Goal: Task Accomplishment & Management: Use online tool/utility

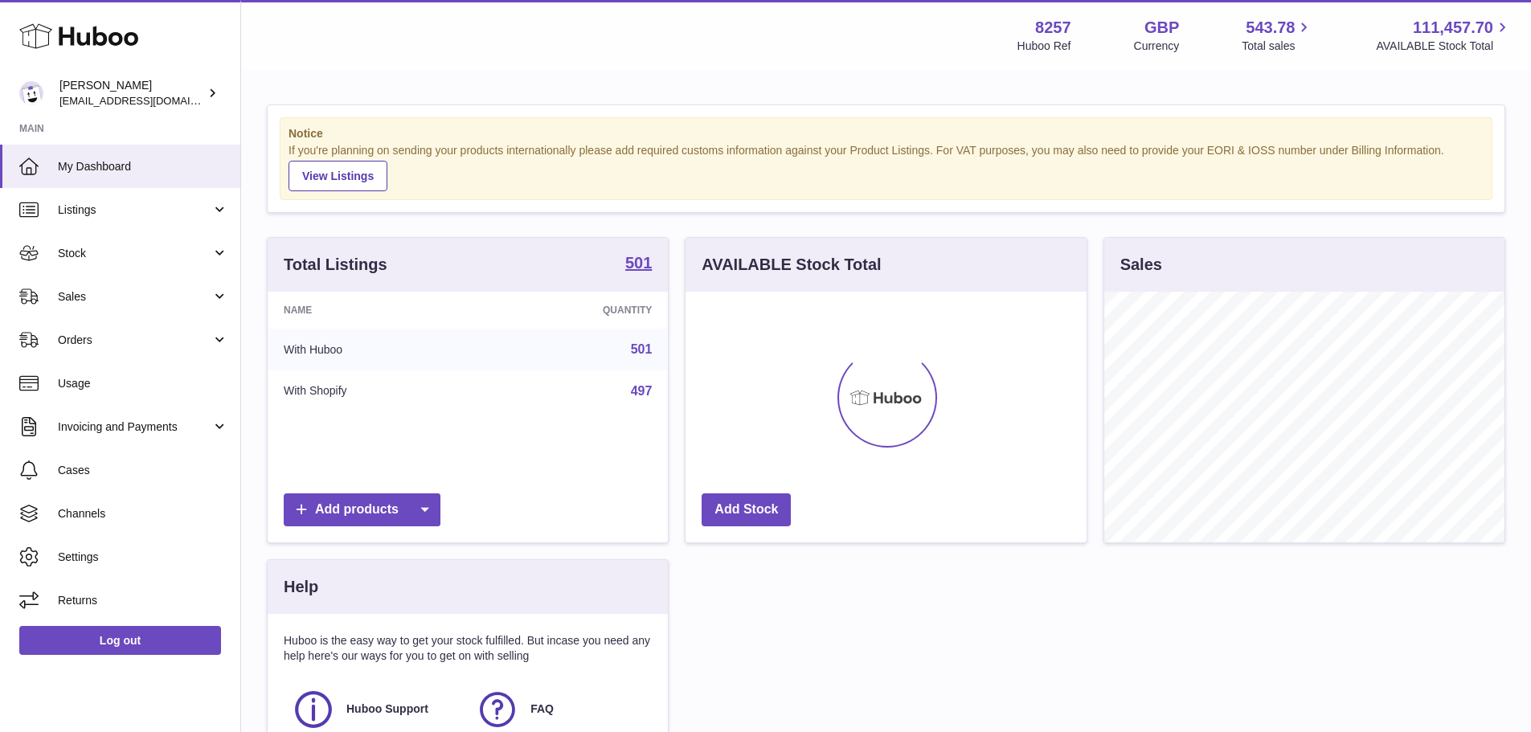
scroll to position [251, 401]
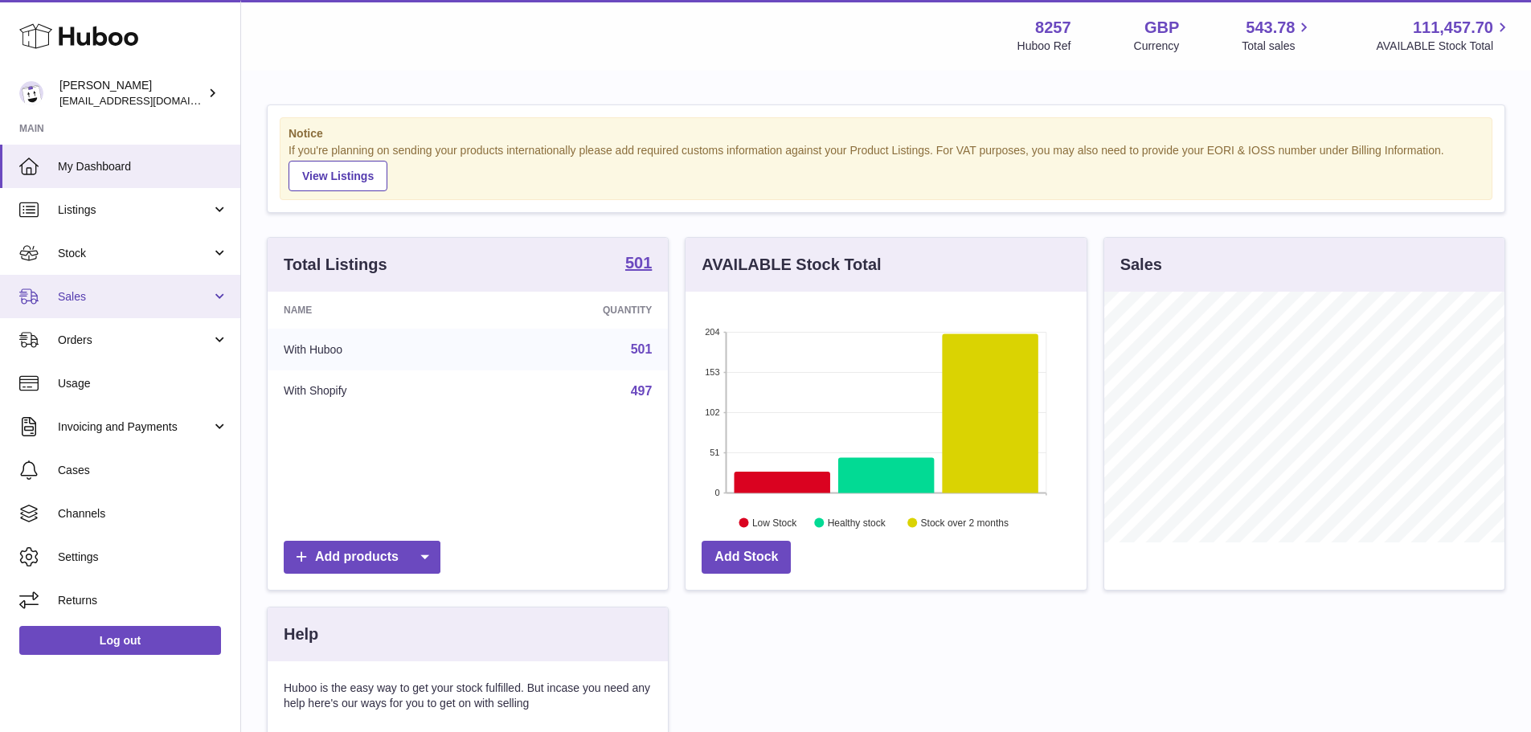
click at [122, 288] on link "Sales" at bounding box center [120, 296] width 240 height 43
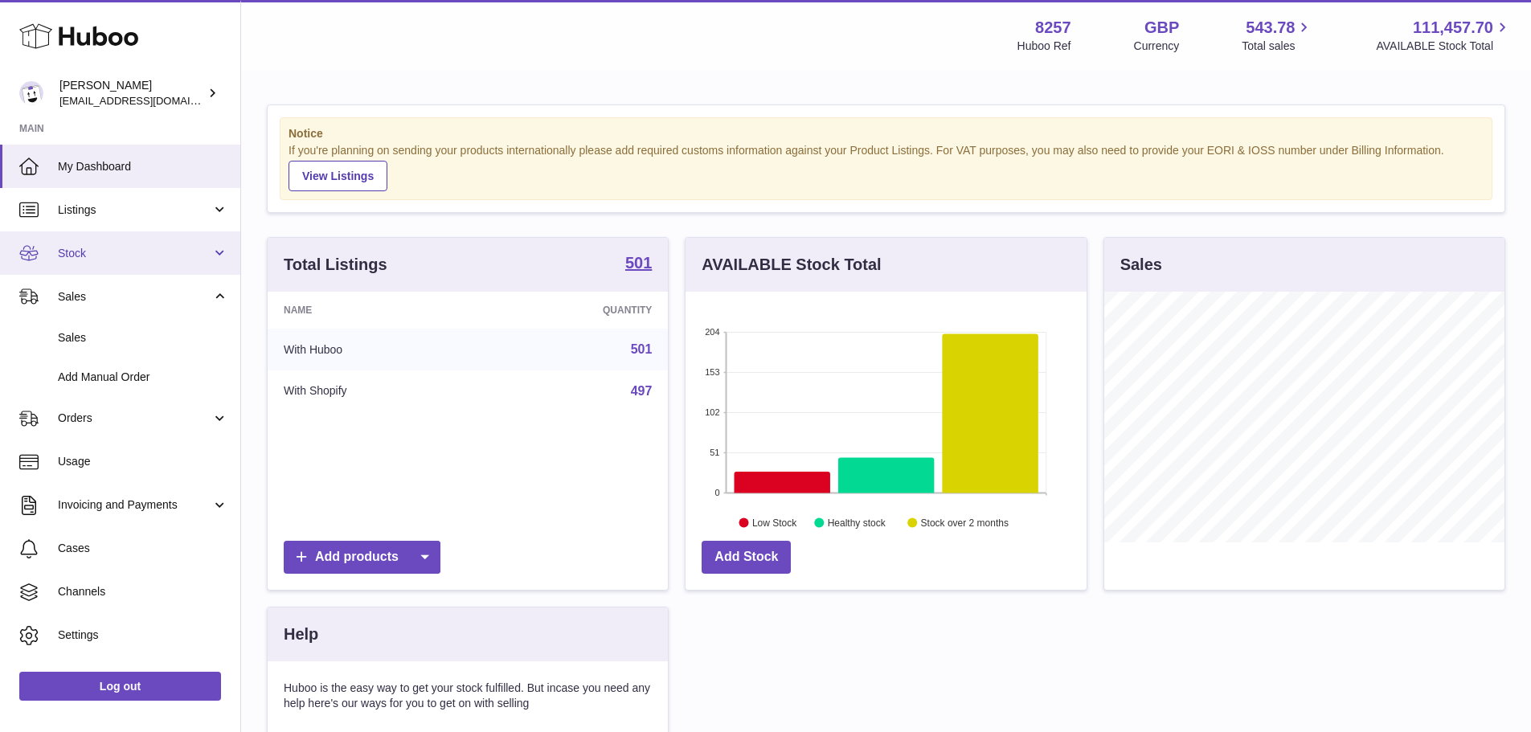
click at [101, 237] on link "Stock" at bounding box center [120, 253] width 240 height 43
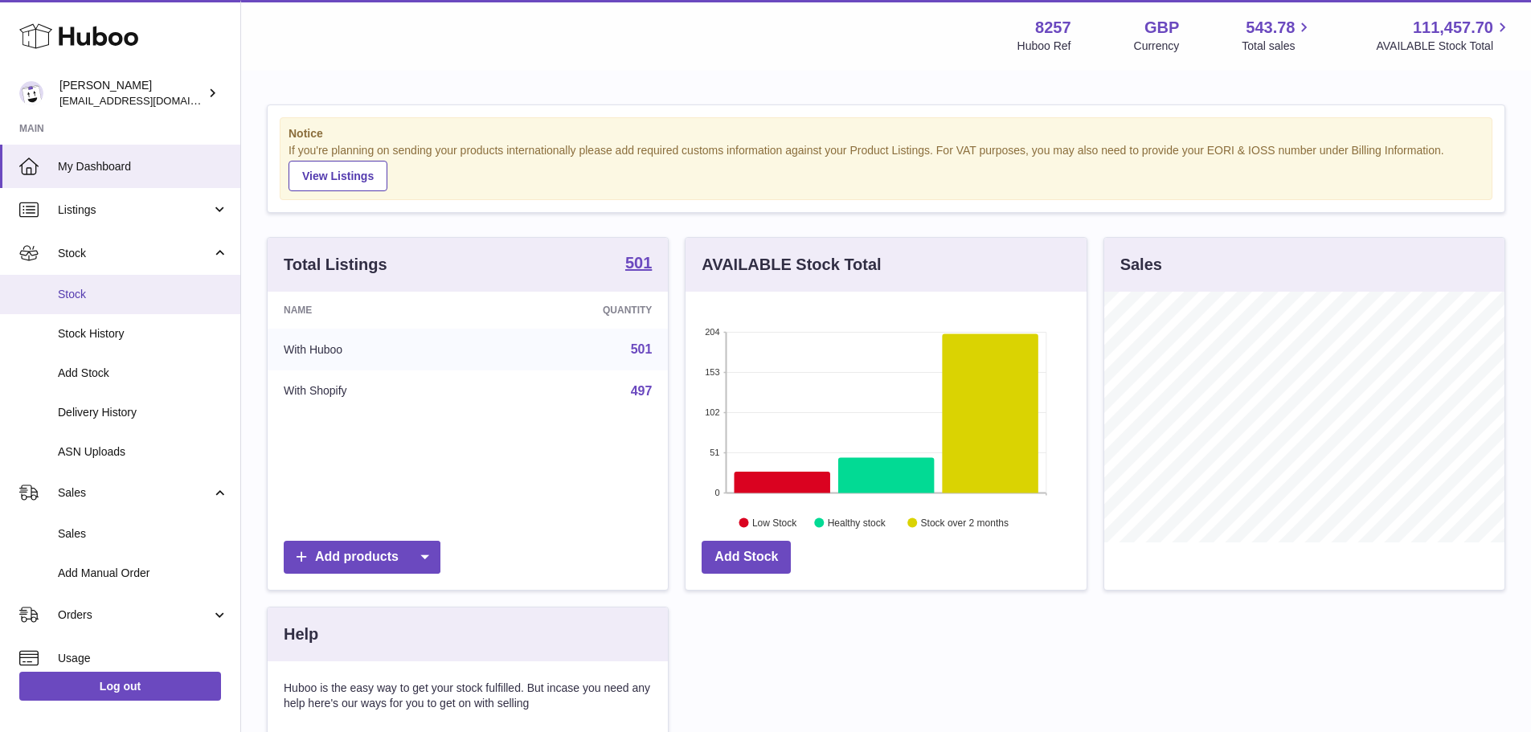
click at [110, 289] on span "Stock" at bounding box center [143, 294] width 170 height 15
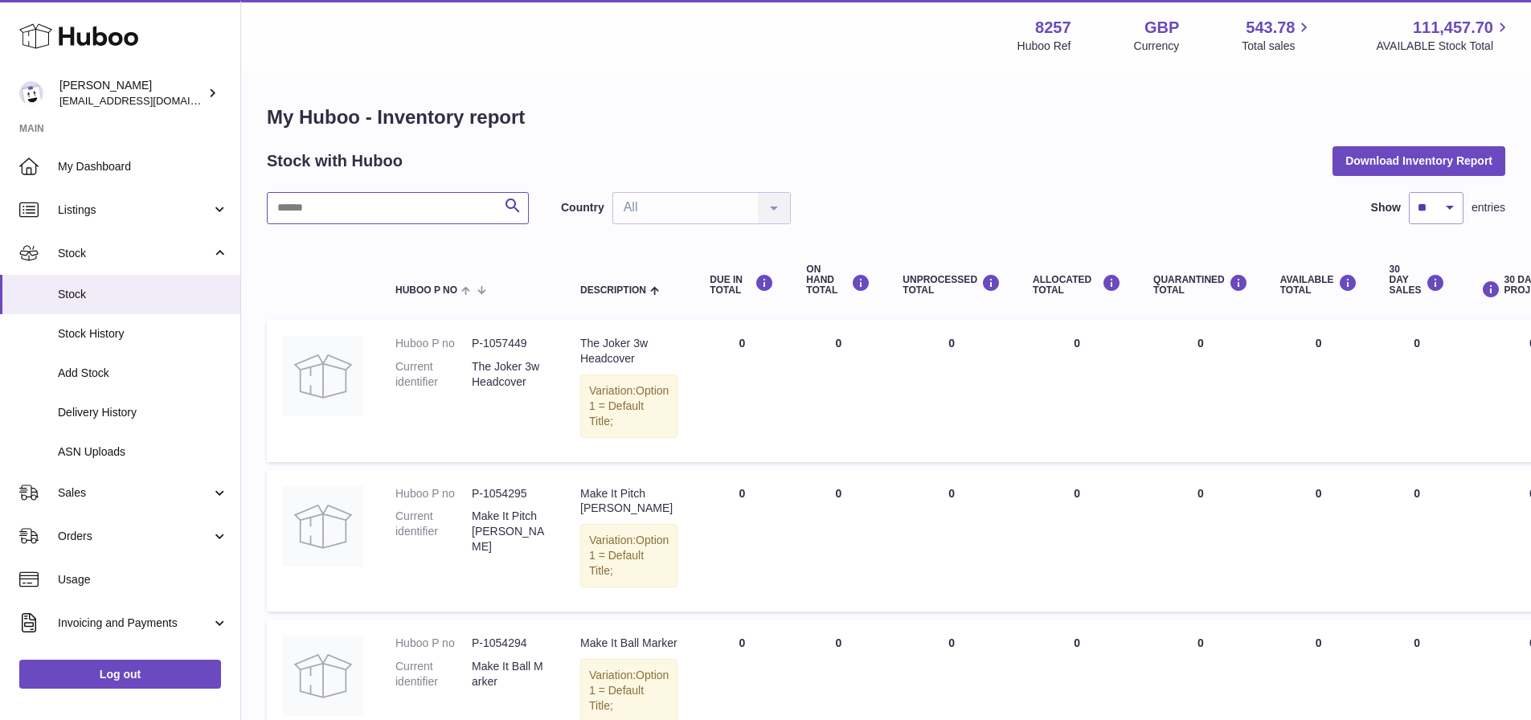
click at [368, 216] on input "text" at bounding box center [398, 208] width 262 height 32
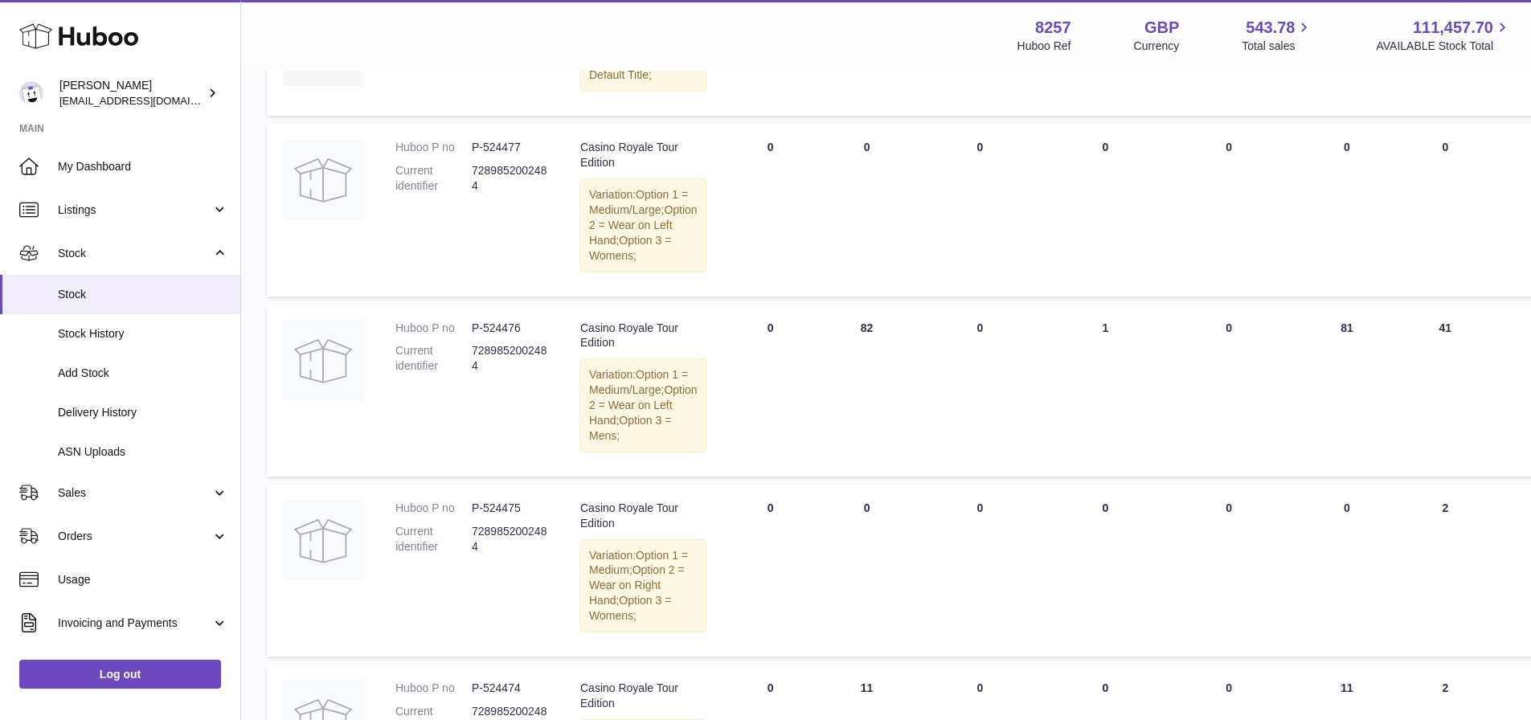
scroll to position [1045, 0]
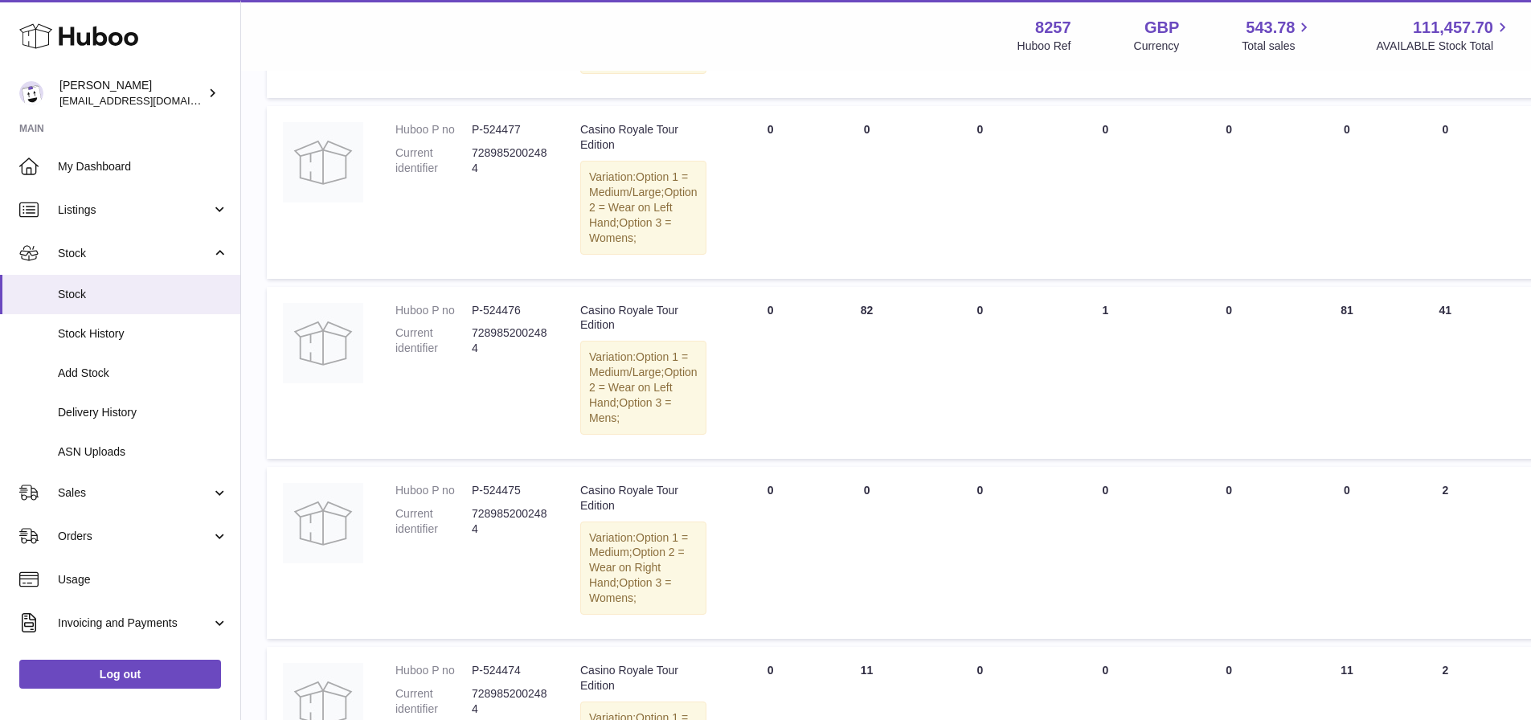
type input "**********"
click at [502, 318] on dd "P-524476" at bounding box center [510, 310] width 76 height 15
copy dd "524476"
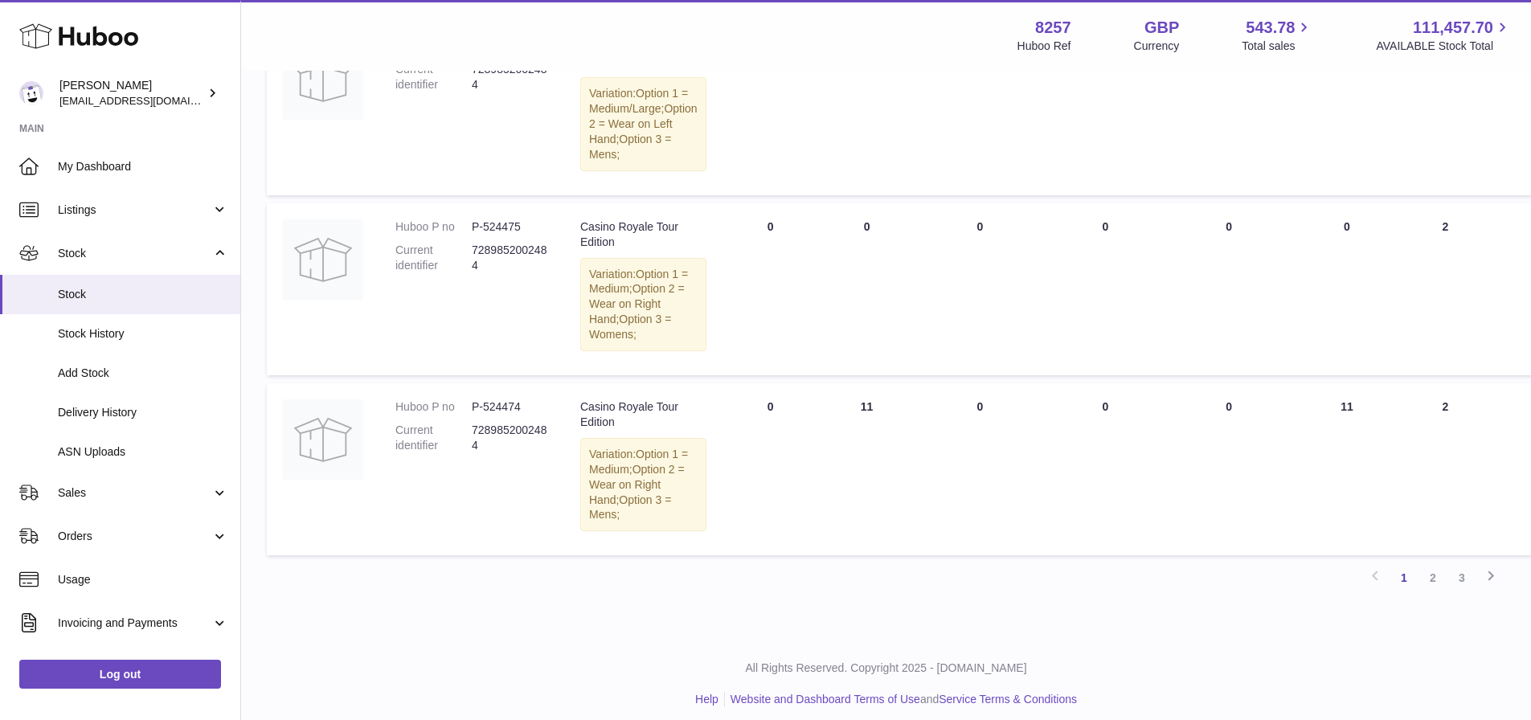
scroll to position [1367, 0]
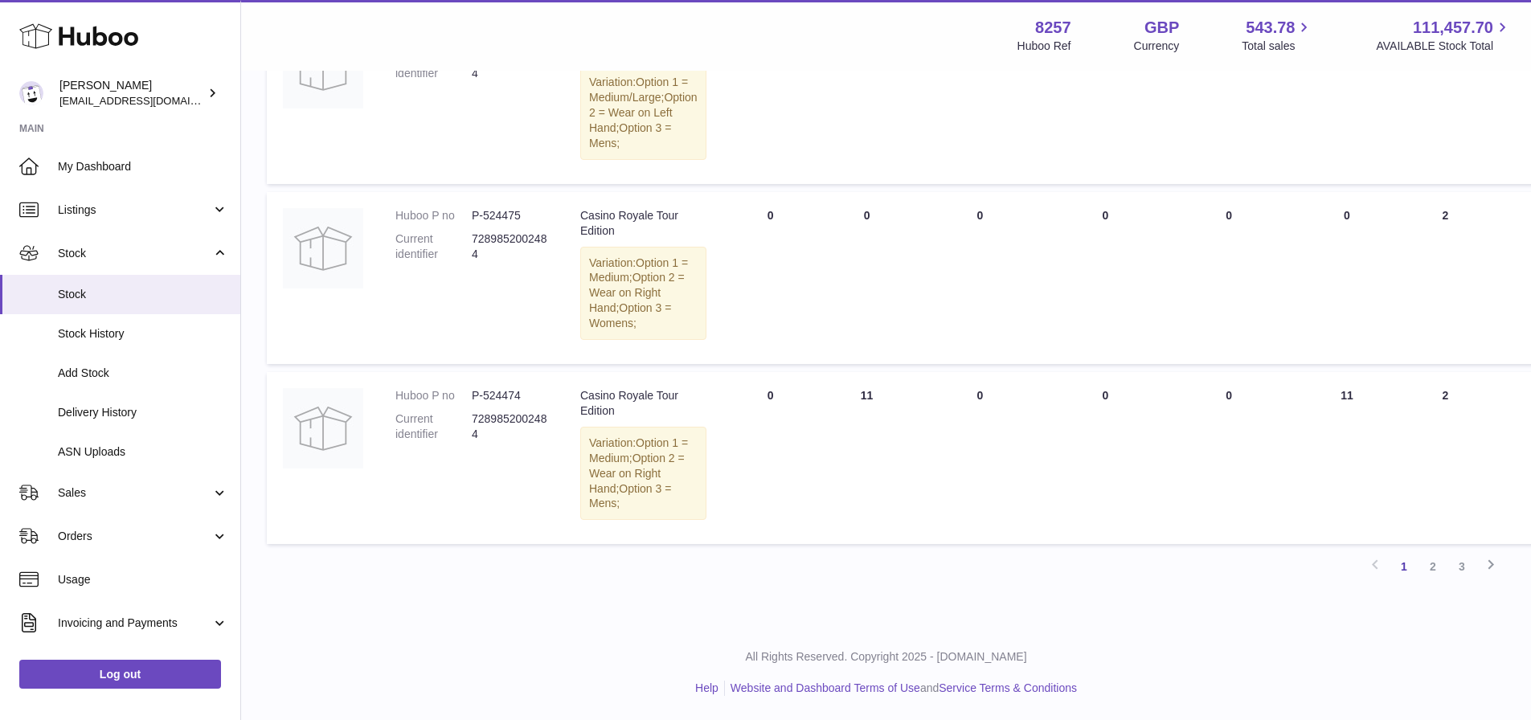
click at [512, 404] on dd "P-524474" at bounding box center [510, 395] width 76 height 15
copy dd "524474"
click at [1432, 566] on link "2" at bounding box center [1433, 566] width 29 height 29
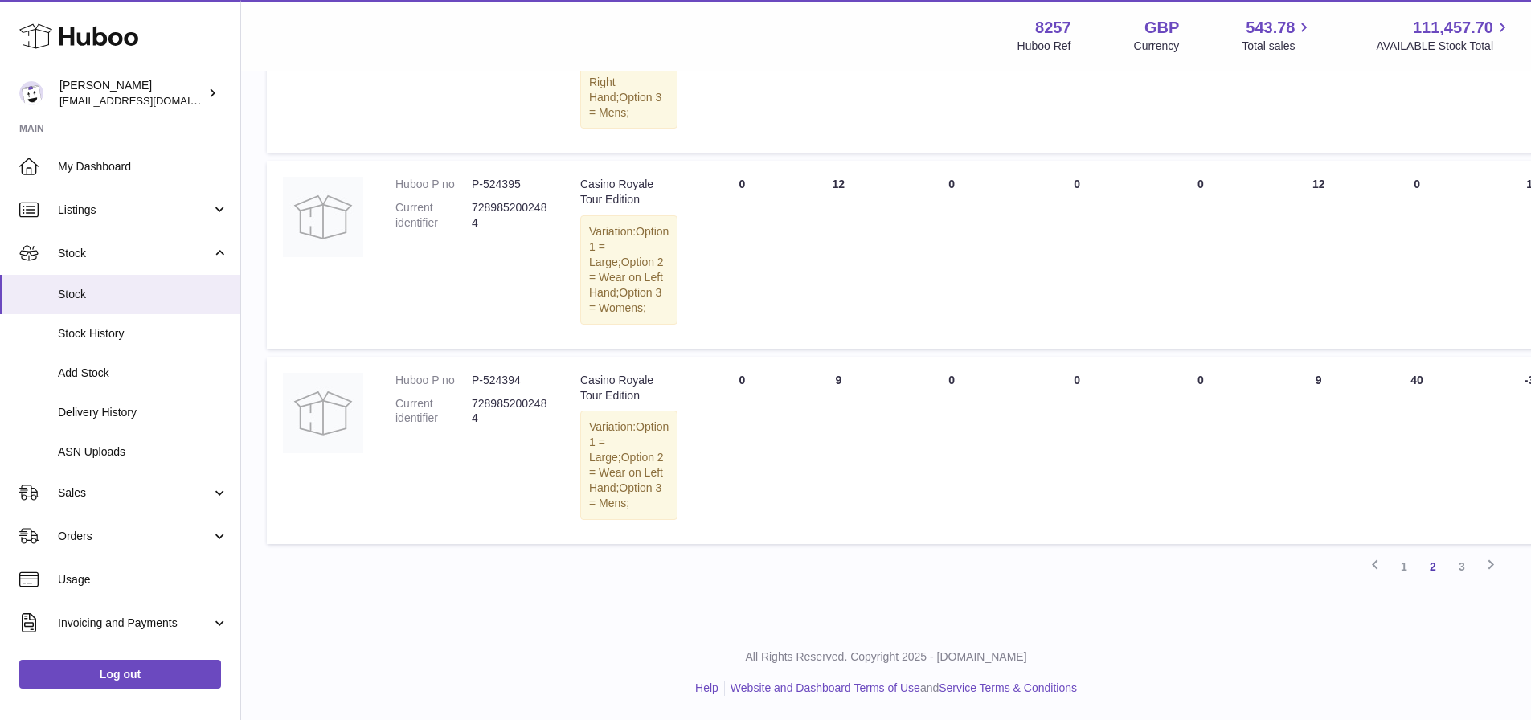
scroll to position [2253, 0]
click at [1461, 568] on link "3" at bounding box center [1462, 566] width 29 height 29
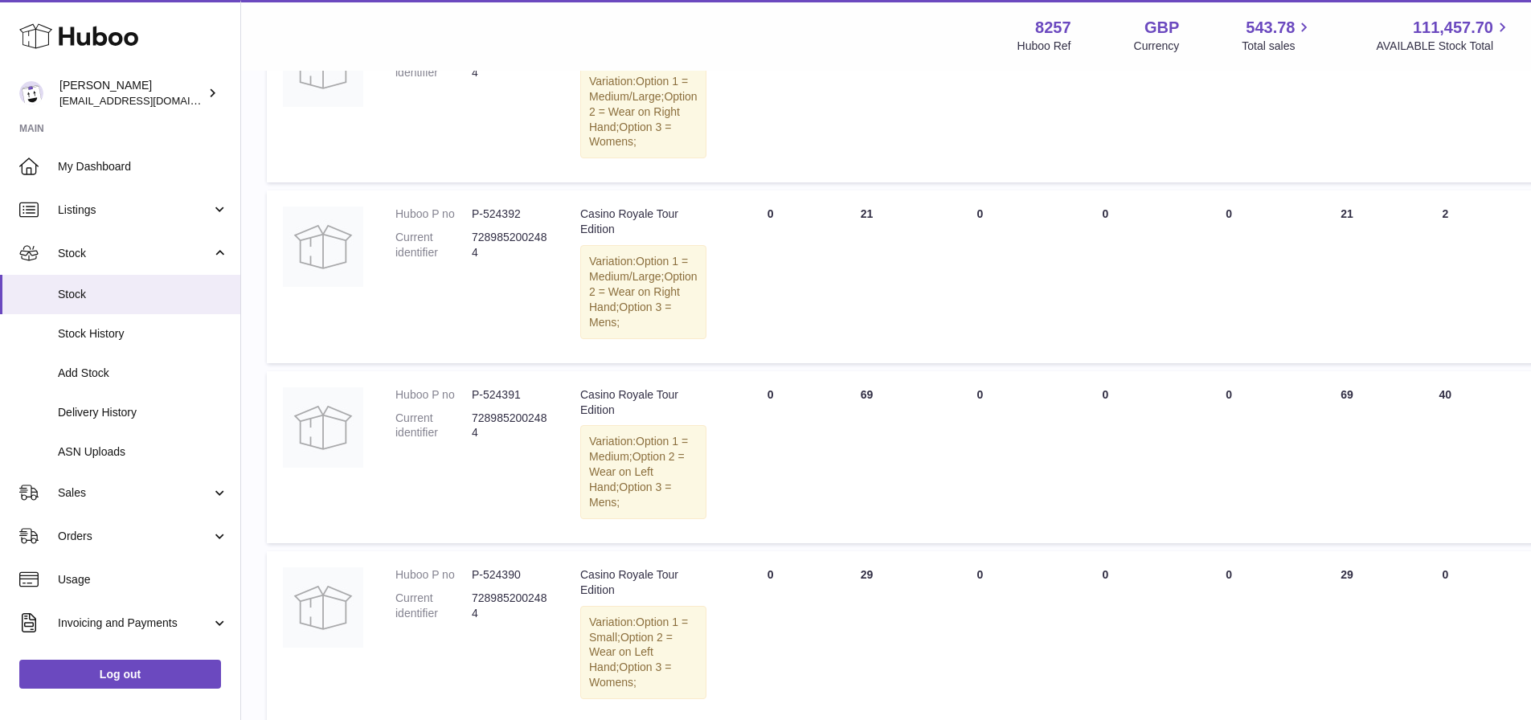
scroll to position [313, 0]
click at [500, 399] on dd "P-524391" at bounding box center [510, 390] width 76 height 15
copy dd "524391"
